Goal: Find specific page/section: Find specific page/section

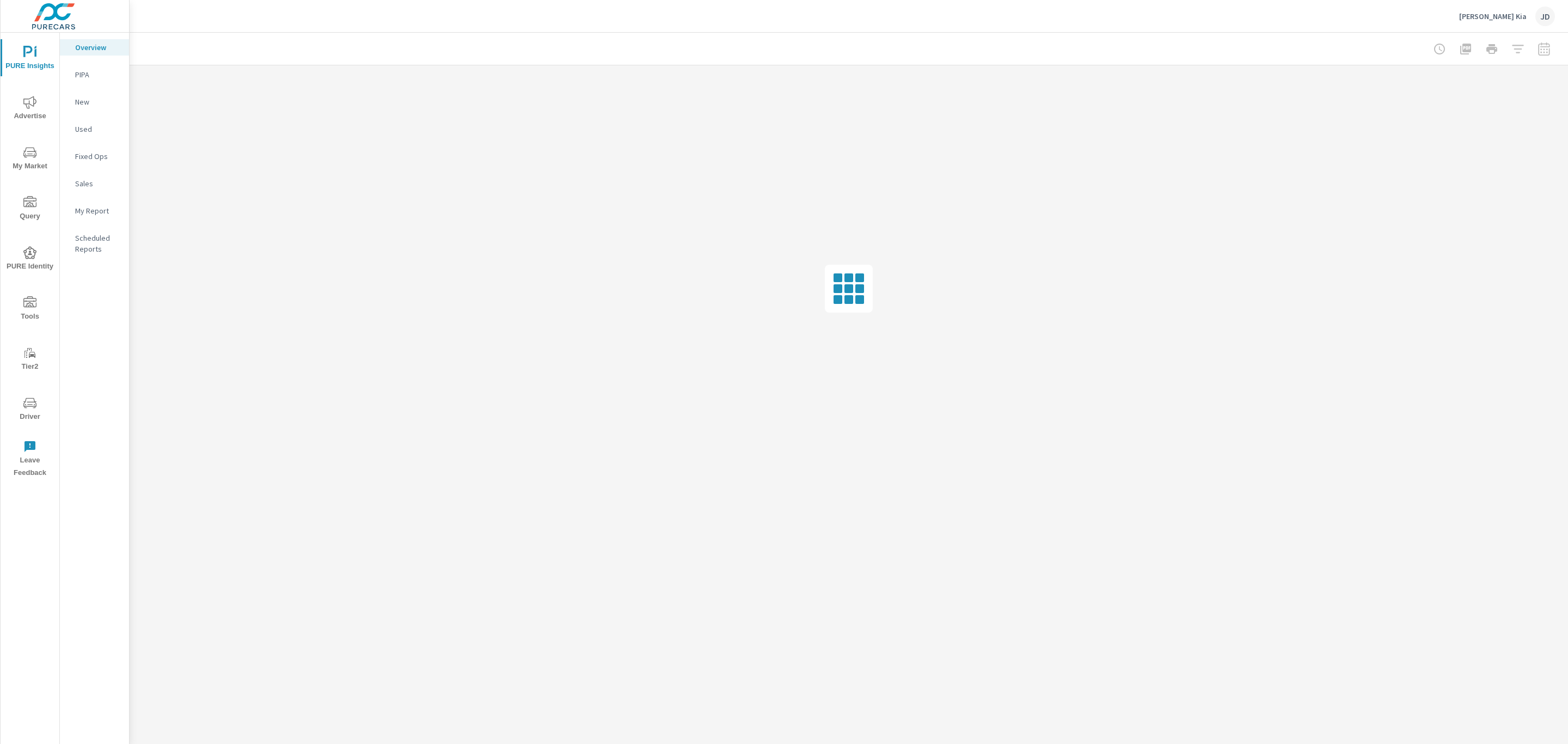
click at [28, 407] on icon "nav menu" at bounding box center [30, 402] width 13 height 13
